Goal: Transaction & Acquisition: Book appointment/travel/reservation

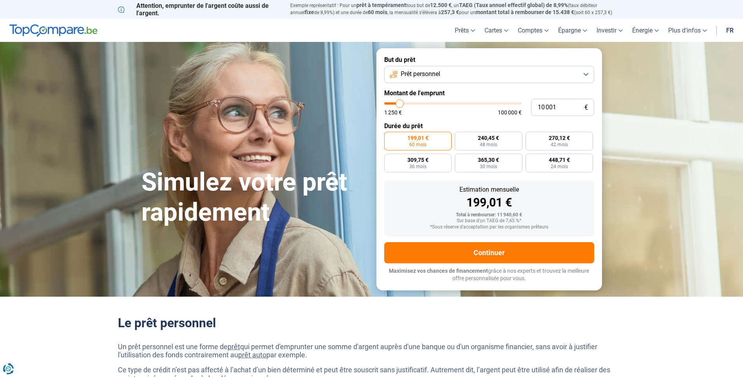
click at [587, 73] on button "Prêt personnel" at bounding box center [489, 74] width 210 height 17
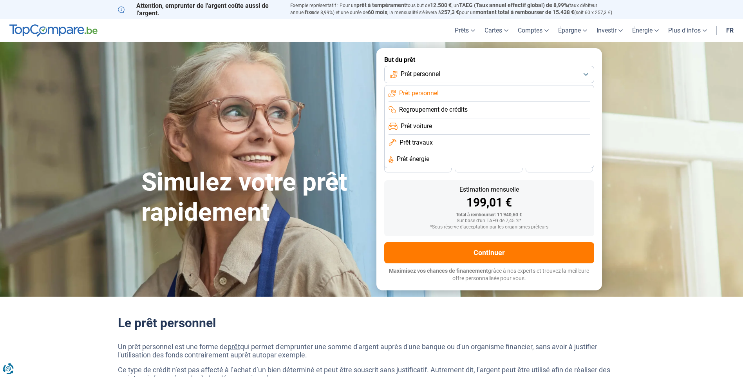
click at [439, 129] on li "Prêt voiture" at bounding box center [489, 126] width 201 height 16
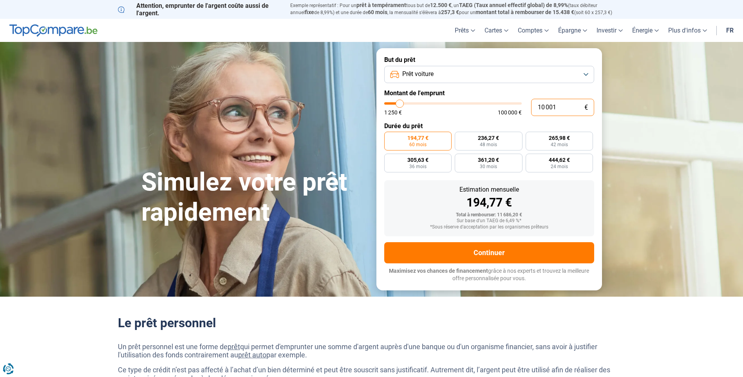
drag, startPoint x: 570, startPoint y: 107, endPoint x: 530, endPoint y: 109, distance: 40.0
click at [530, 108] on div "10 001 € 1 250 € 100 000 €" at bounding box center [489, 107] width 210 height 17
type input "3"
type input "1250"
type input "35"
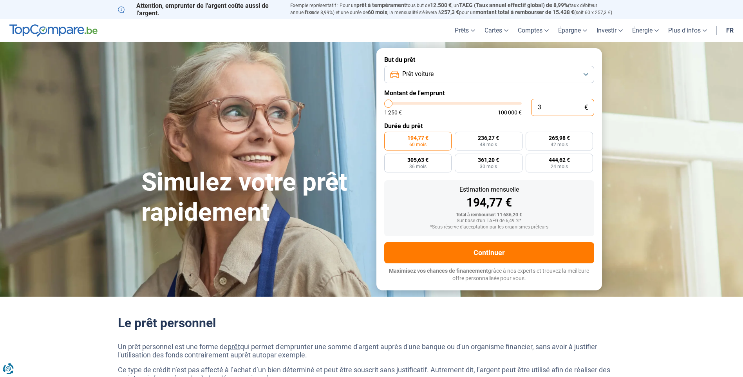
type input "1250"
type input "350"
type input "1250"
type input "3 500"
type input "3500"
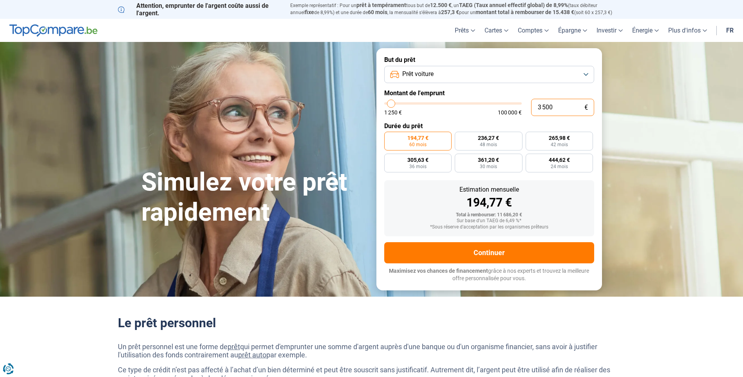
type input "35 000"
type input "35000"
type input "35 000"
radio input "false"
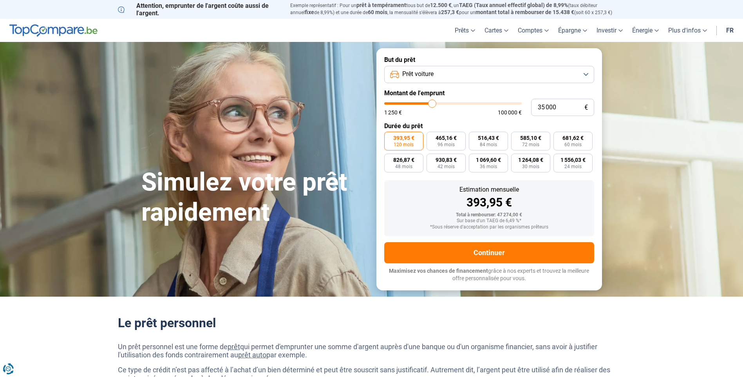
click at [561, 197] on div "393,95 €" at bounding box center [489, 203] width 197 height 12
drag, startPoint x: 563, startPoint y: 106, endPoint x: 514, endPoint y: 107, distance: 48.6
click at [514, 107] on div "35 000 € 1 250 € 100 000 €" at bounding box center [489, 107] width 210 height 17
type input "3"
type input "1250"
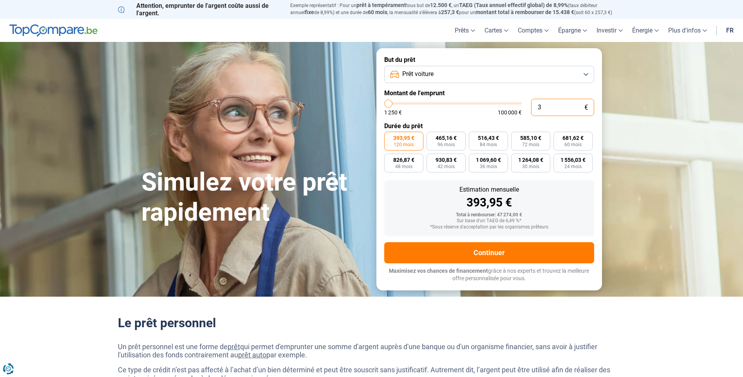
type input "32"
type input "1250"
type input "325"
type input "1250"
type input "3 250"
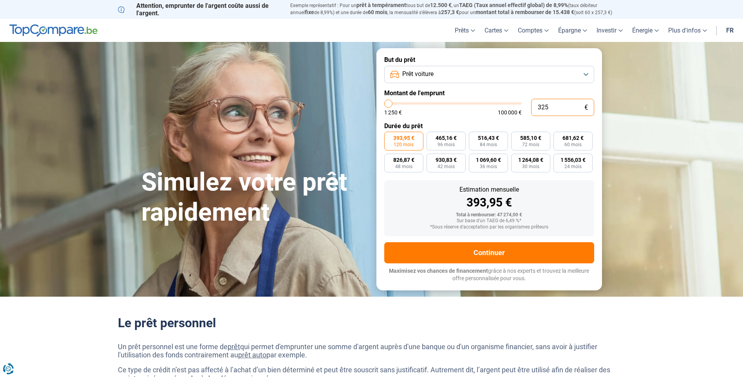
type input "3250"
type input "32 500"
type input "32500"
click at [567, 204] on div "365,81 €" at bounding box center [489, 203] width 197 height 12
click at [563, 109] on input "32 500" at bounding box center [562, 107] width 63 height 17
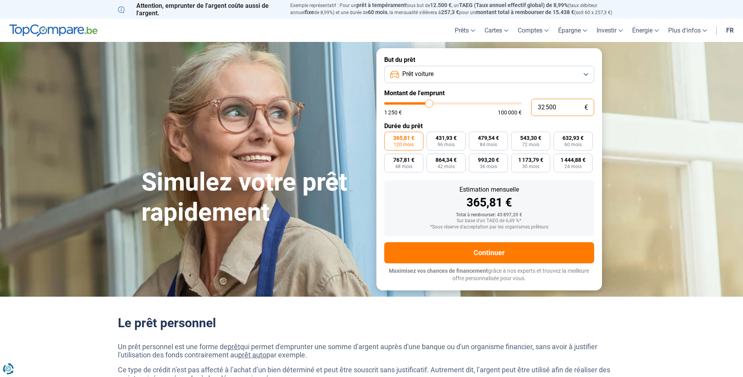
drag, startPoint x: 559, startPoint y: 107, endPoint x: 516, endPoint y: 107, distance: 43.1
click at [516, 107] on div "32 500 € 1 250 € 100 000 €" at bounding box center [489, 107] width 210 height 17
type input "3"
type input "1250"
type input "35"
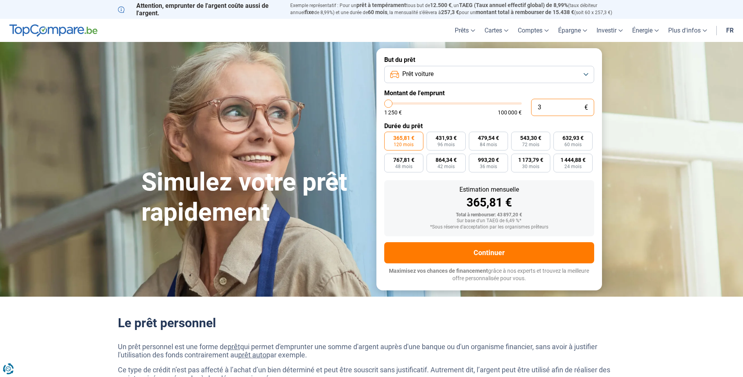
type input "1250"
type input "350"
type input "1250"
type input "3 500"
type input "3500"
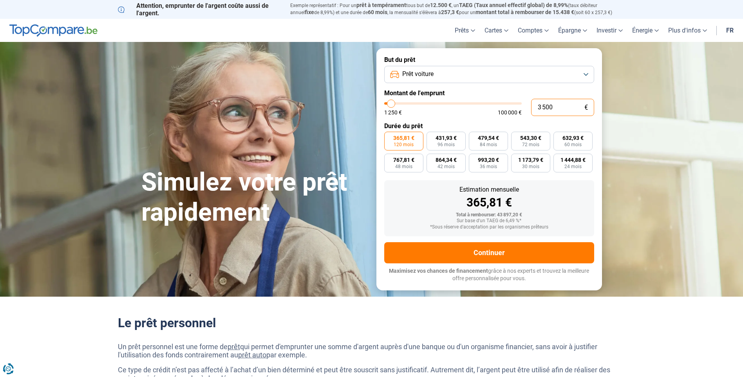
type input "35 000"
type input "35000"
type input "35 000"
click at [557, 203] on div "393,95 €" at bounding box center [489, 203] width 197 height 12
click at [583, 71] on button "Prêt voiture" at bounding box center [489, 74] width 210 height 17
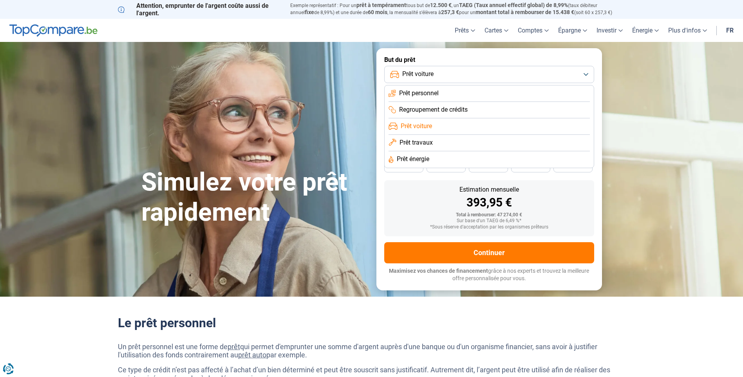
click at [434, 143] on li "Prêt travaux" at bounding box center [489, 143] width 201 height 16
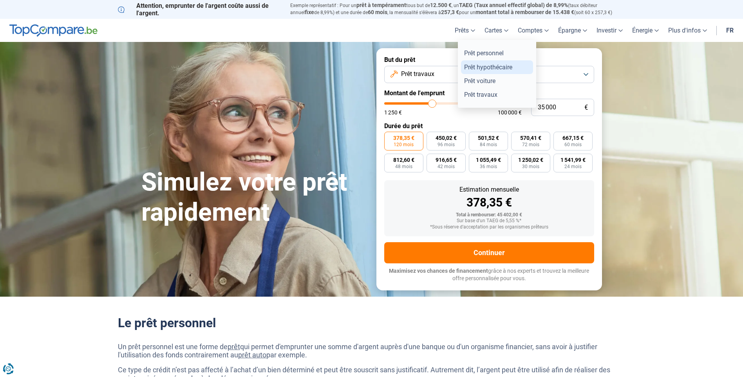
click at [474, 70] on link "Prêt hypothécaire" at bounding box center [497, 67] width 72 height 14
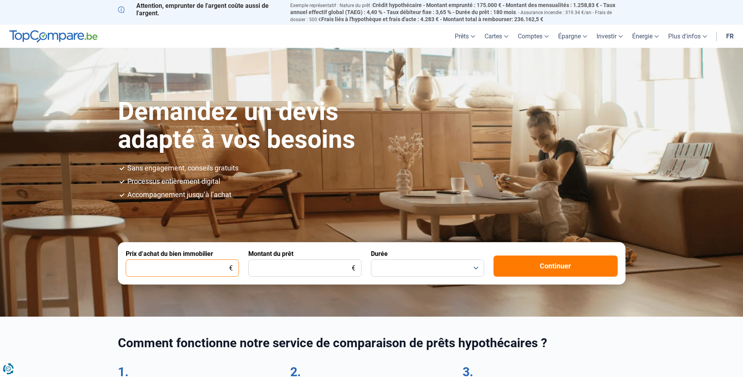
click at [210, 264] on input "Prix d’achat du bien immobilier" at bounding box center [182, 267] width 113 height 17
drag, startPoint x: 167, startPoint y: 267, endPoint x: 65, endPoint y: 254, distance: 102.3
click at [65, 254] on section "Demandez un devis adapté à vos besoins Sans engagement, conseils gratuits Proce…" at bounding box center [371, 182] width 743 height 268
type input "580.000"
click at [273, 268] on input "Montant du prêt" at bounding box center [304, 267] width 113 height 17
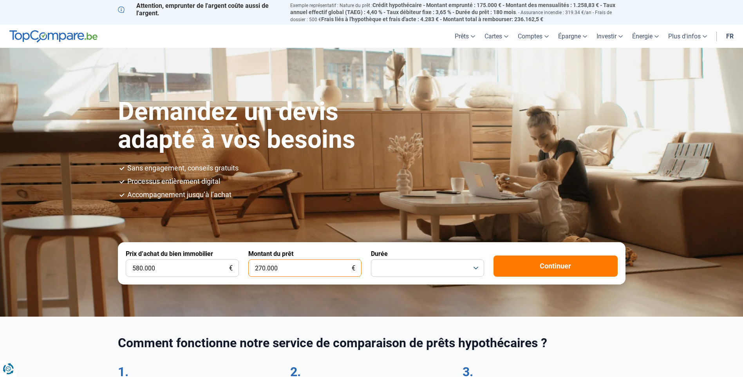
type input "270.000"
click at [478, 266] on button "button" at bounding box center [427, 267] width 113 height 17
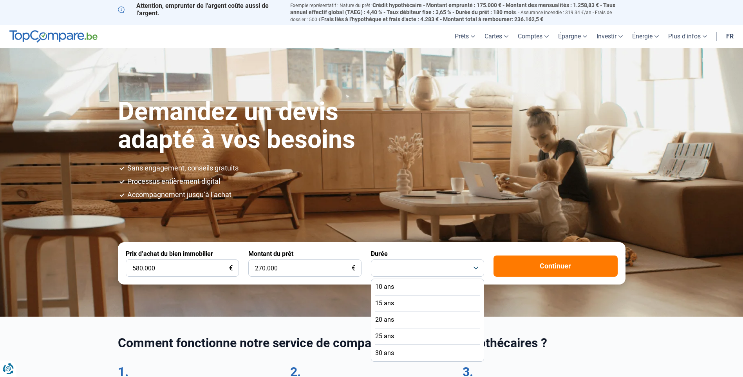
click at [396, 286] on li "10 ans" at bounding box center [427, 287] width 105 height 16
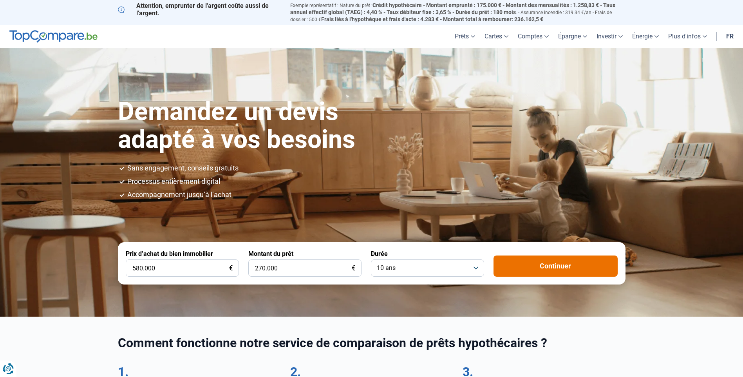
click at [533, 271] on button "Continuer" at bounding box center [556, 265] width 124 height 21
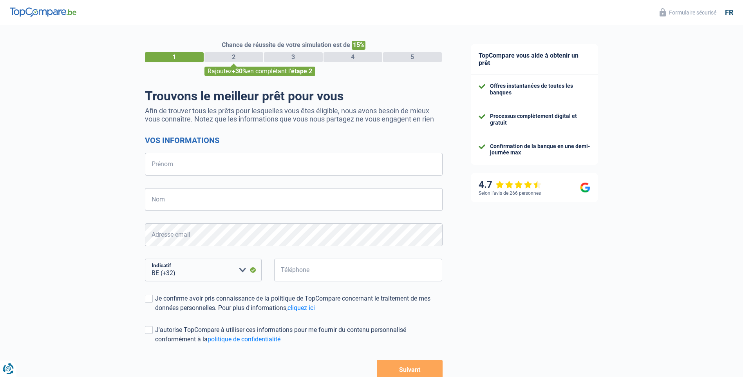
select select "32"
